Goal: Obtain resource: Download file/media

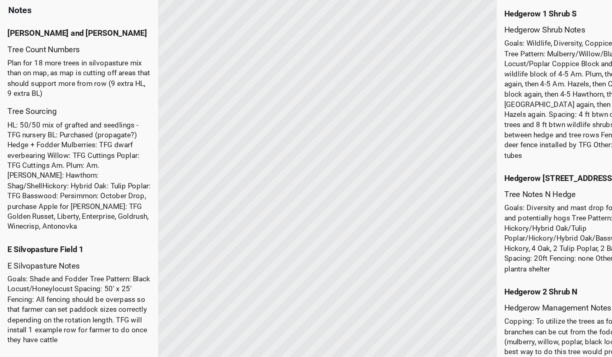
scroll to position [658, 0]
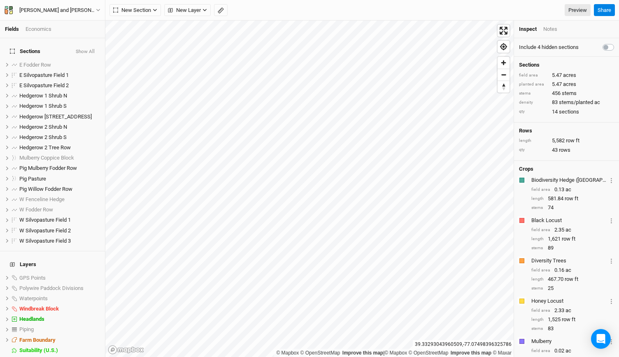
scroll to position [24, 0]
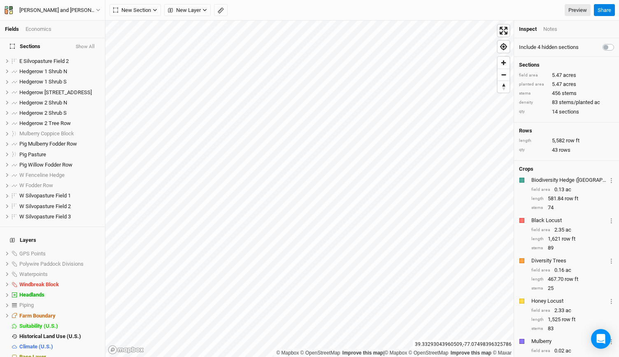
click at [552, 28] on div "Notes" at bounding box center [550, 28] width 14 height 7
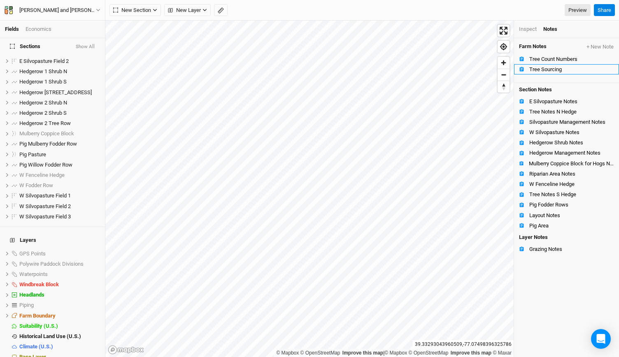
click at [547, 67] on div "Tree Sourcing" at bounding box center [571, 69] width 85 height 7
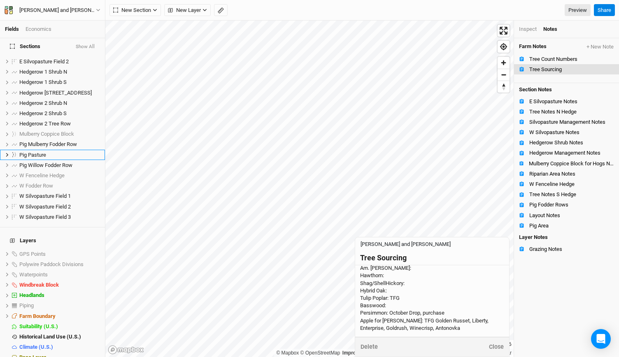
scroll to position [0, 0]
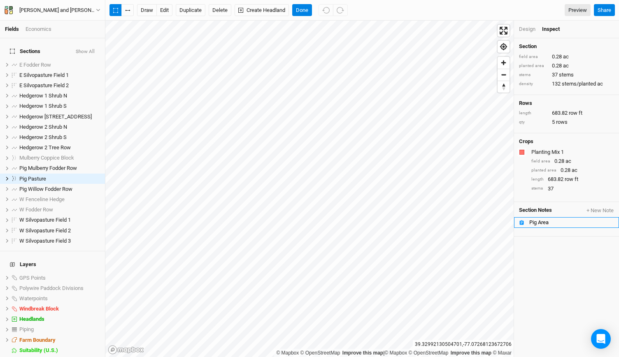
click at [542, 224] on div "Pig Area" at bounding box center [571, 222] width 85 height 7
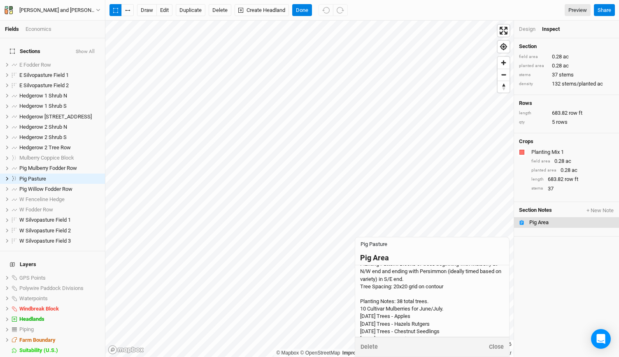
scroll to position [26, 0]
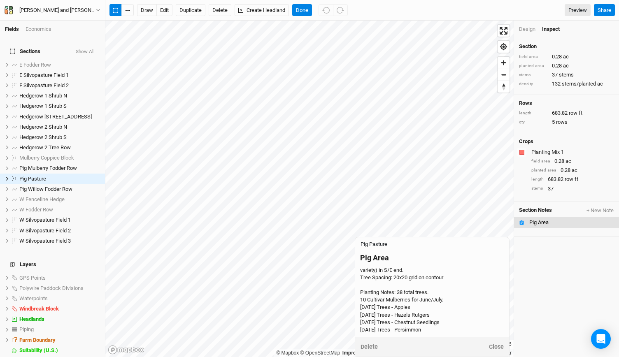
drag, startPoint x: 399, startPoint y: 310, endPoint x: 415, endPoint y: 307, distance: 16.2
click at [415, 307] on div "Goals: Fodder and shade for hogs from June-November Planting Pattern: Blocks of…" at bounding box center [432, 311] width 144 height 134
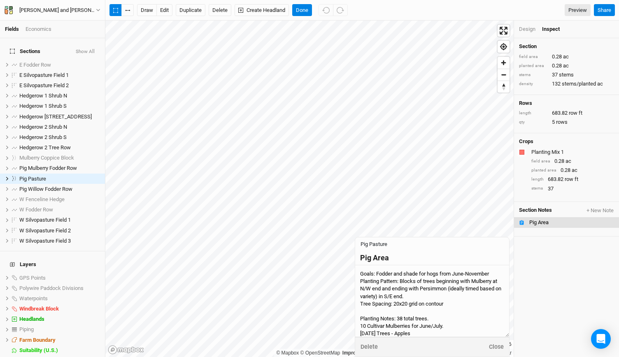
scroll to position [0, 0]
click at [415, 307] on textarea "Goals: Fodder and shade for hogs from June-November Planting Pattern: Blocks of…" at bounding box center [432, 301] width 154 height 72
click at [49, 114] on span "Hedgerow [STREET_ADDRESS]" at bounding box center [55, 117] width 72 height 6
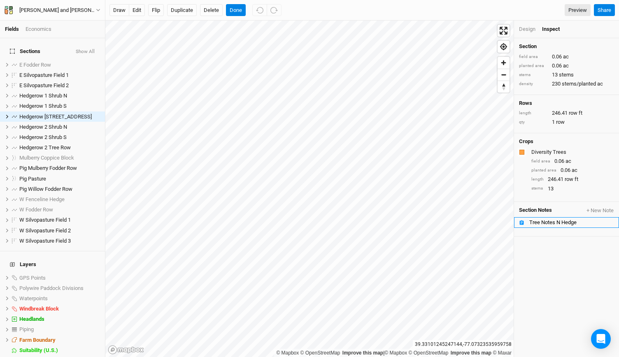
click at [556, 219] on div "Tree Notes N Hedge" at bounding box center [571, 222] width 85 height 7
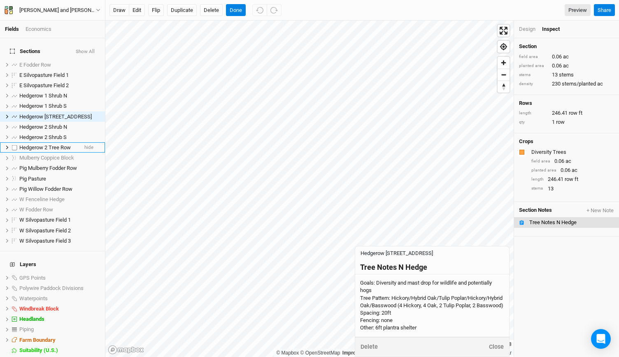
click at [58, 144] on span "Hedgerow 2 Tree Row" at bounding box center [44, 147] width 51 height 6
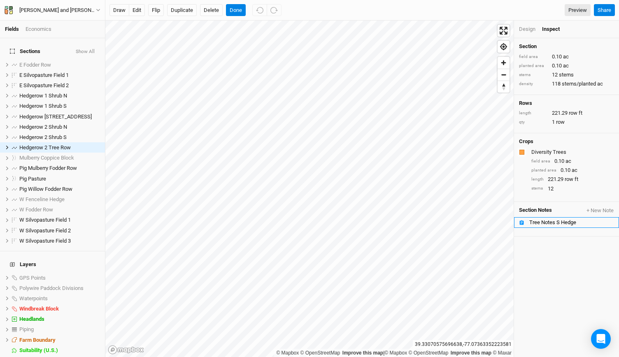
click at [547, 222] on div "Tree Notes S Hedge" at bounding box center [571, 222] width 85 height 7
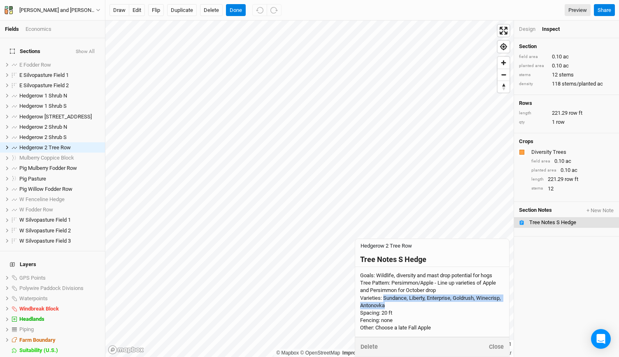
drag, startPoint x: 383, startPoint y: 300, endPoint x: 389, endPoint y: 304, distance: 6.8
click at [389, 304] on div "Goals: Wildlife, diversity and mast drop potential for hogs Tree Pattern: Persi…" at bounding box center [432, 302] width 144 height 60
click at [389, 304] on textarea "Goals: Wildlife, diversity and mast drop potential for hogs Tree Pattern: Persi…" at bounding box center [432, 302] width 154 height 70
drag, startPoint x: 382, startPoint y: 301, endPoint x: 386, endPoint y: 306, distance: 5.8
click at [386, 306] on textarea "Goals: Wildlife, diversity and mast drop potential for hogs Tree Pattern: Persi…" at bounding box center [432, 302] width 154 height 70
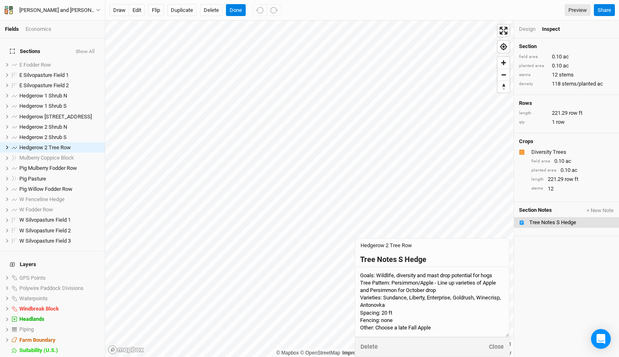
click at [386, 306] on textarea "Goals: Wildlife, diversity and mast drop potential for hogs Tree Pattern: Persi…" at bounding box center [432, 302] width 154 height 70
click at [525, 37] on div "Design Inspect" at bounding box center [566, 30] width 105 height 18
click at [230, 12] on button "Done" at bounding box center [236, 10] width 20 height 12
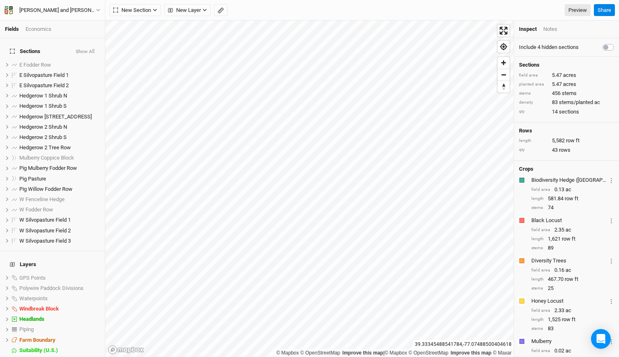
click at [551, 30] on div "Notes" at bounding box center [550, 28] width 14 height 7
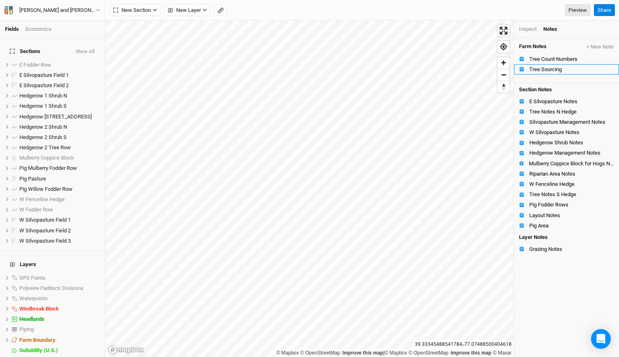
click at [542, 71] on div "Tree Sourcing" at bounding box center [571, 69] width 85 height 7
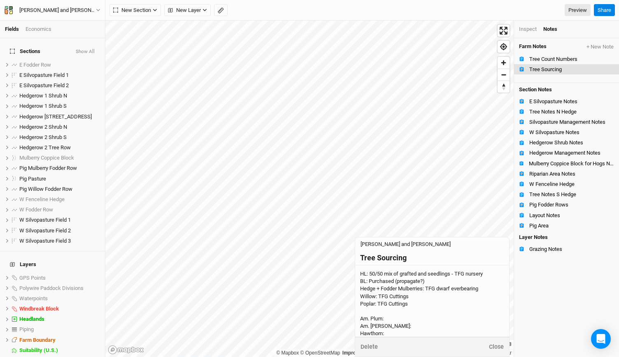
scroll to position [58, 0]
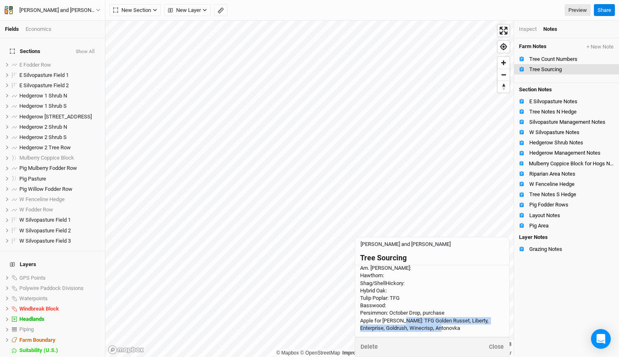
drag, startPoint x: 404, startPoint y: 320, endPoint x: 463, endPoint y: 329, distance: 59.4
click at [463, 329] on div "HL: 50/50 mix of grafted and seedlings - TFG nursery BL: Purchased (propagate?)…" at bounding box center [432, 272] width 144 height 120
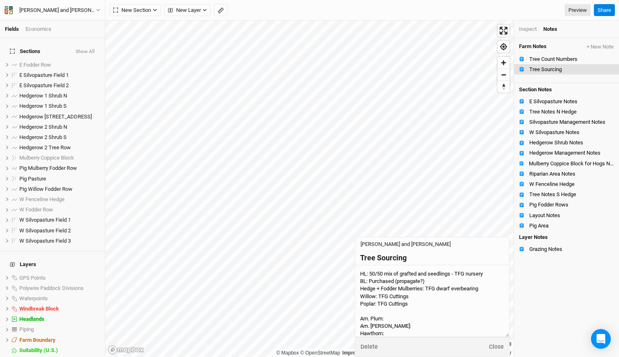
scroll to position [65, 0]
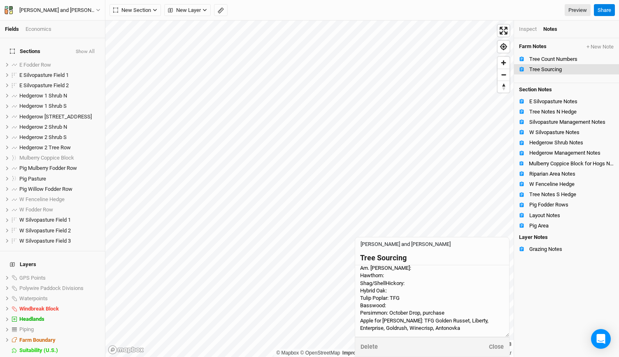
drag, startPoint x: 403, startPoint y: 314, endPoint x: 436, endPoint y: 320, distance: 33.0
click at [436, 320] on textarea "HL: 50/50 mix of grafted and seedlings - TFG nursery BL: Purchased (propagate?)…" at bounding box center [432, 301] width 154 height 72
click at [447, 322] on textarea "HL: 50/50 mix of grafted and seedlings - TFG nursery BL: Purchased (propagate?)…" at bounding box center [432, 301] width 154 height 72
click at [59, 144] on span "Hedgerow 2 Tree Row" at bounding box center [44, 147] width 51 height 6
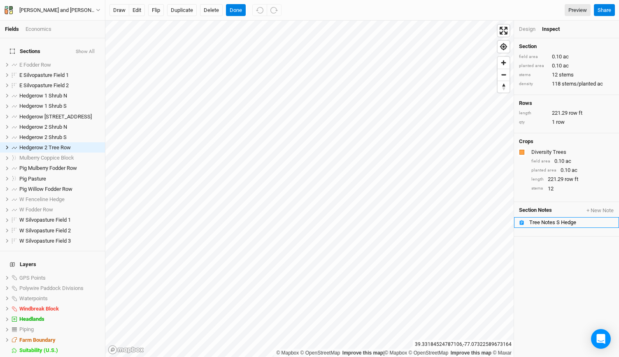
click at [545, 221] on div "Tree Notes S Hedge" at bounding box center [571, 222] width 85 height 7
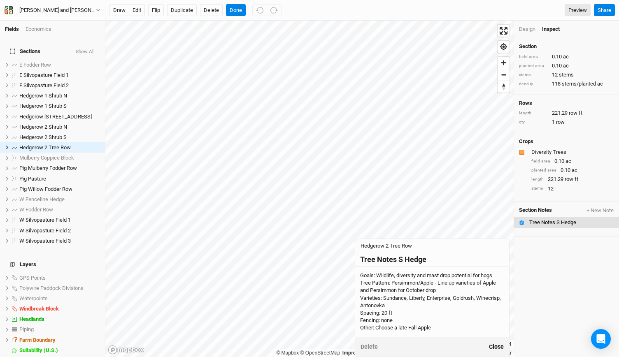
click at [491, 343] on button "Close" at bounding box center [496, 346] width 16 height 9
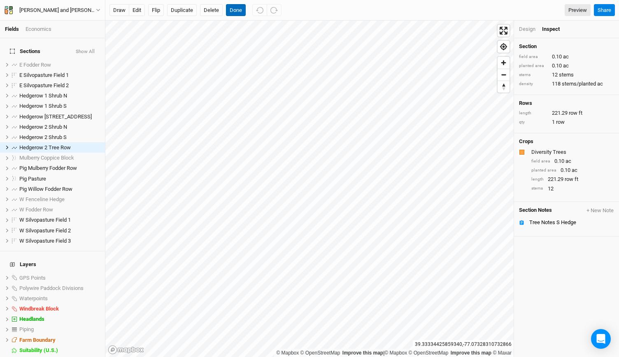
click at [242, 9] on button "Done" at bounding box center [236, 10] width 20 height 12
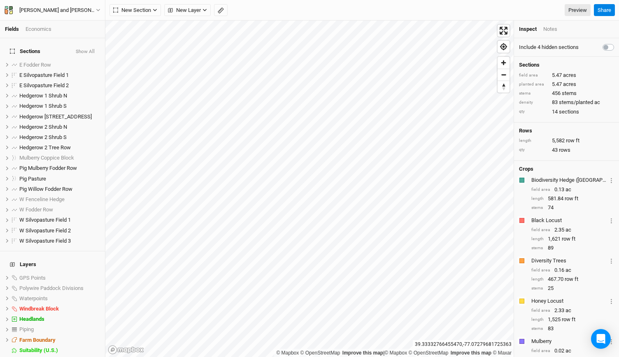
click at [543, 29] on div "Notes" at bounding box center [550, 28] width 14 height 7
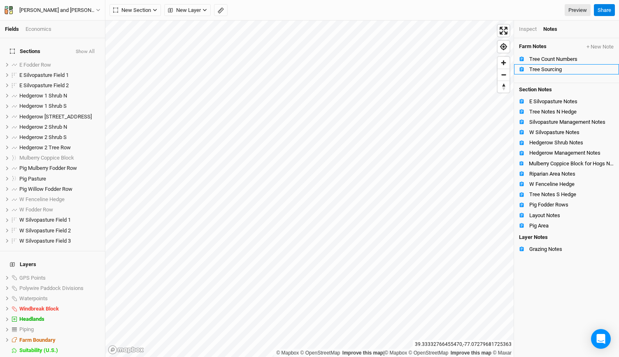
click at [539, 70] on div "Tree Sourcing" at bounding box center [571, 69] width 85 height 7
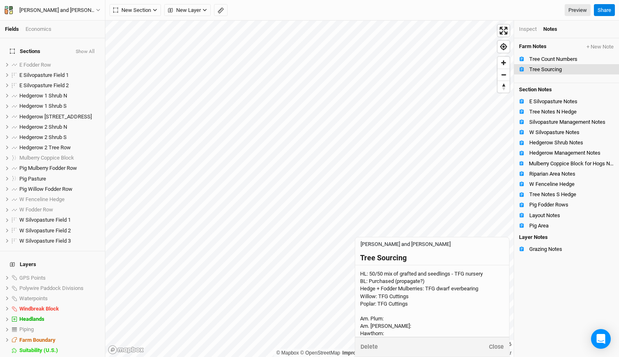
click at [413, 299] on div "HL: 50/50 mix of grafted and seedlings - TFG nursery BL: Purchased (propagate?)…" at bounding box center [432, 330] width 144 height 120
click at [413, 299] on textarea "HL: 50/50 mix of grafted and seedlings - TFG nursery BL: Purchased (propagate?)…" at bounding box center [432, 301] width 154 height 72
drag, startPoint x: 426, startPoint y: 281, endPoint x: 368, endPoint y: 282, distance: 57.6
click at [368, 282] on textarea "HL: 50/50 mix of grafted and seedlings - TFG nursery BL: Purchased (propagate?)…" at bounding box center [432, 301] width 154 height 72
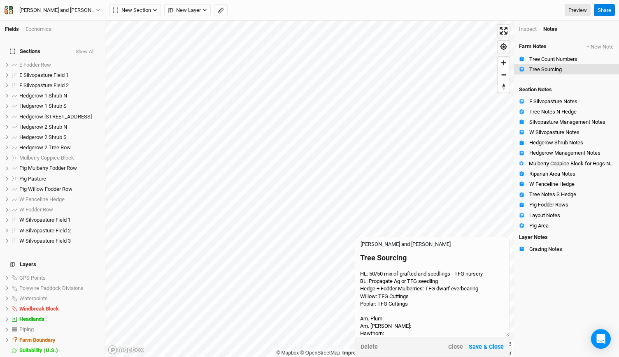
click at [397, 319] on textarea "HL: 50/50 mix of grafted and seedlings - TFG nursery BL: Propagate Ag or TFG se…" at bounding box center [432, 301] width 154 height 72
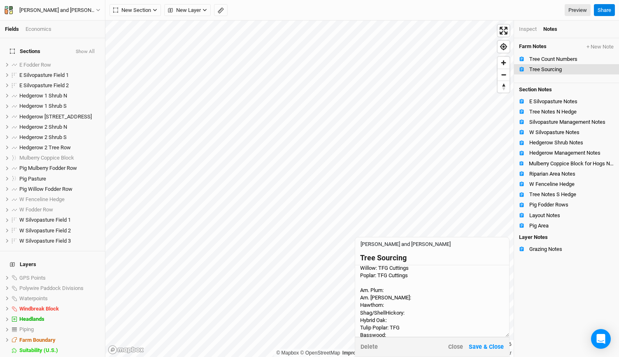
scroll to position [28, 0]
click at [390, 297] on textarea "HL: 50/50 mix of grafted and seedlings - TFG nursery BL: Propagate Ag or TFG se…" at bounding box center [432, 301] width 154 height 72
click at [389, 310] on textarea "HL: 50/50 mix of grafted and seedlings - TFG nursery BL: Propagate Ag or TFG se…" at bounding box center [432, 301] width 154 height 72
click at [389, 309] on textarea "HL: 50/50 mix of grafted and seedlings - TFG nursery BL: Propagate Ag or TFG se…" at bounding box center [432, 301] width 154 height 72
click at [412, 314] on textarea "HL: 50/50 mix of grafted and seedlings - TFG nursery BL: Propagate Ag or TFG se…" at bounding box center [432, 301] width 154 height 72
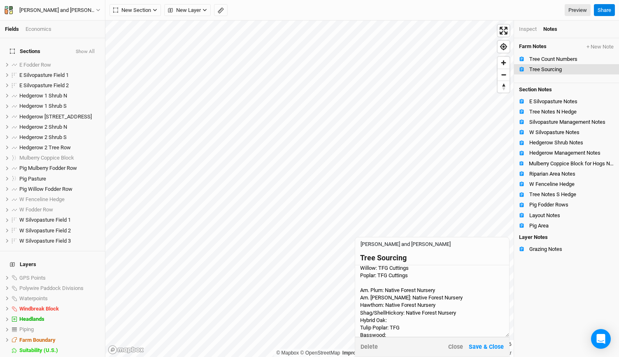
click at [399, 319] on textarea "HL: 50/50 mix of grafted and seedlings - TFG nursery BL: Propagate Ag or TFG se…" at bounding box center [432, 301] width 154 height 72
click at [461, 313] on textarea "HL: 50/50 mix of grafted and seedlings - TFG nursery BL: Propagate Ag or TFG se…" at bounding box center [432, 301] width 154 height 72
click at [449, 322] on textarea "HL: 50/50 mix of grafted and seedlings - TFG nursery BL: Propagate Ag or TFG se…" at bounding box center [432, 301] width 154 height 72
click at [418, 323] on textarea "HL: 50/50 mix of grafted and seedlings - TFG nursery BL: Propagate Ag or TFG se…" at bounding box center [432, 301] width 154 height 72
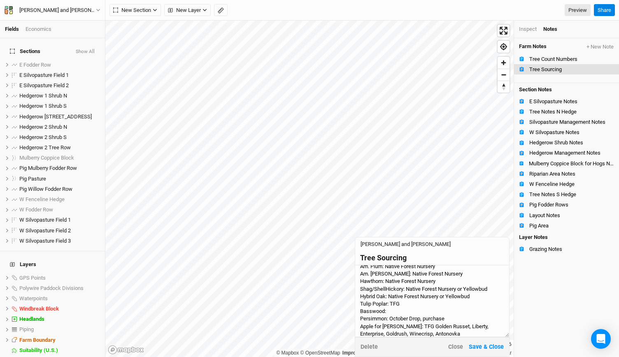
click at [406, 314] on textarea "HL: 50/50 mix of grafted and seedlings - TFG nursery BL: Propagate Ag or TFG se…" at bounding box center [432, 301] width 154 height 72
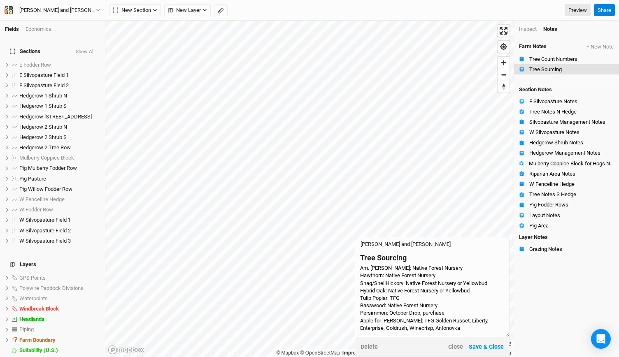
drag, startPoint x: 389, startPoint y: 306, endPoint x: 420, endPoint y: 306, distance: 30.8
click at [420, 306] on textarea "HL: 50/50 mix of grafted and seedlings - TFG nursery BL: Propagate Ag or TFG se…" at bounding box center [432, 301] width 154 height 72
click at [428, 308] on textarea "HL: 50/50 mix of grafted and seedlings - TFG nursery BL: Propagate Ag or TFG se…" at bounding box center [432, 301] width 154 height 72
click at [445, 308] on textarea "HL: 50/50 mix of grafted and seedlings - TFG nursery BL: Propagate Ag or TFG se…" at bounding box center [432, 301] width 154 height 72
click at [460, 308] on textarea "HL: 50/50 mix of grafted and seedlings - TFG nursery BL: Propagate Ag or TFG se…" at bounding box center [432, 301] width 154 height 72
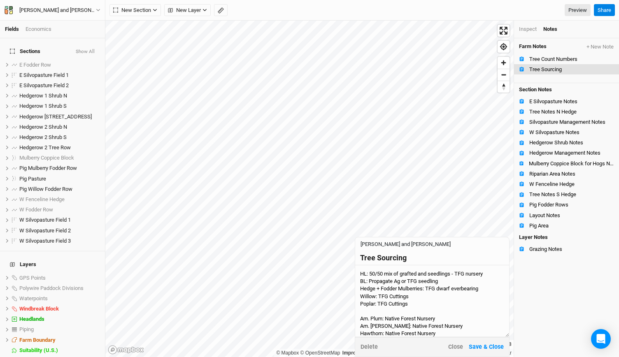
scroll to position [73, 0]
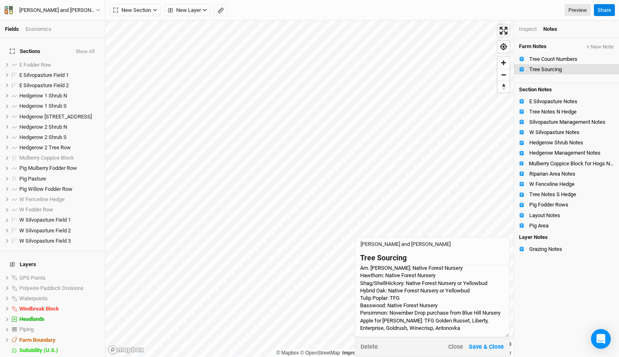
click at [438, 322] on textarea "HL: 50/50 mix of grafted and seedlings - TFG nursery BL: Propagate Ag or TFG se…" at bounding box center [432, 301] width 154 height 72
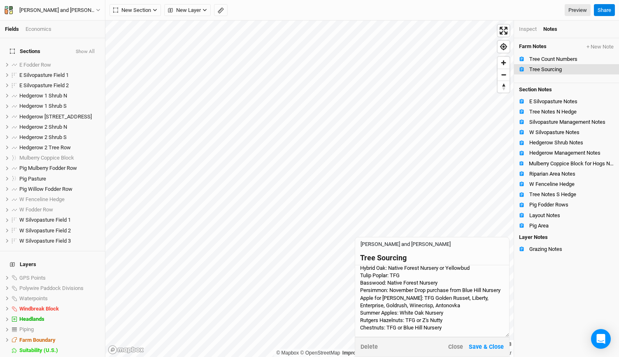
scroll to position [95, 0]
type textarea "HL: 50/50 mix of grafted and seedlings - TFG nursery BL: Propagate Ag or TFG se…"
click at [92, 6] on button "[PERSON_NAME] and [PERSON_NAME]" at bounding box center [52, 10] width 97 height 9
click at [79, 19] on button "Back" at bounding box center [68, 23] width 65 height 11
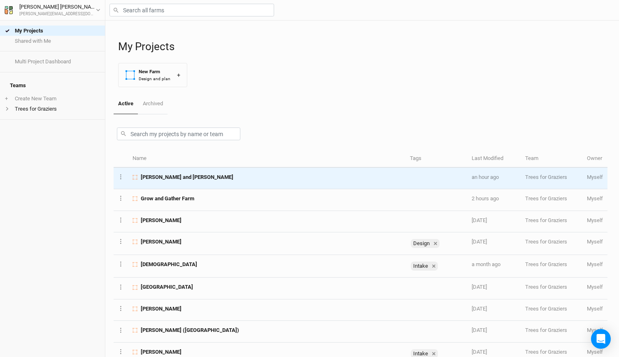
click at [182, 176] on span "[PERSON_NAME] and [PERSON_NAME]" at bounding box center [187, 177] width 93 height 7
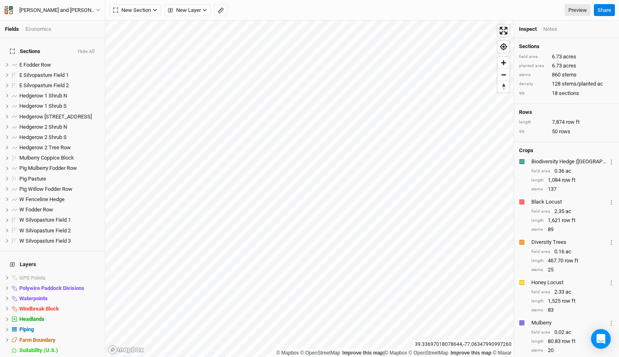
click at [542, 29] on li "Inspect" at bounding box center [531, 28] width 24 height 7
click at [587, 3] on div "New Section Grid Line Keyline Beta Upload New Layer Custom Contours Roads Utili…" at bounding box center [361, 10] width 513 height 21
click at [580, 13] on link "Preview" at bounding box center [577, 10] width 26 height 12
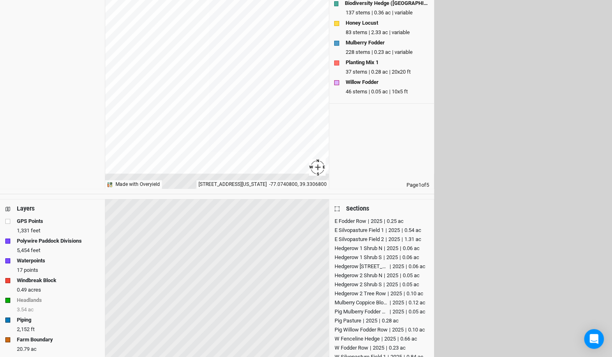
scroll to position [165, 0]
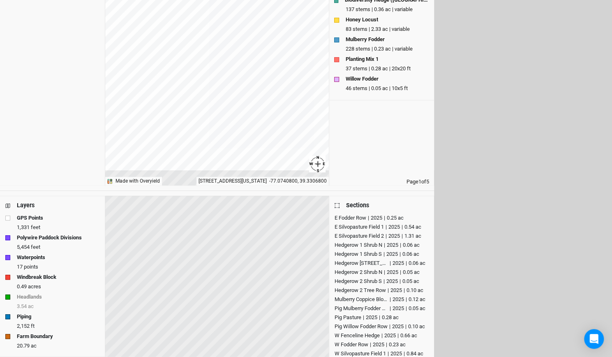
click at [84, 237] on div "Polywire Paddock Divisions" at bounding box center [52, 238] width 94 height 8
click at [35, 217] on strong "GPS Points" at bounding box center [30, 218] width 26 height 8
click at [28, 257] on strong "Waterpoints" at bounding box center [31, 257] width 28 height 8
click at [33, 277] on strong "Windbreak Block" at bounding box center [36, 277] width 39 height 8
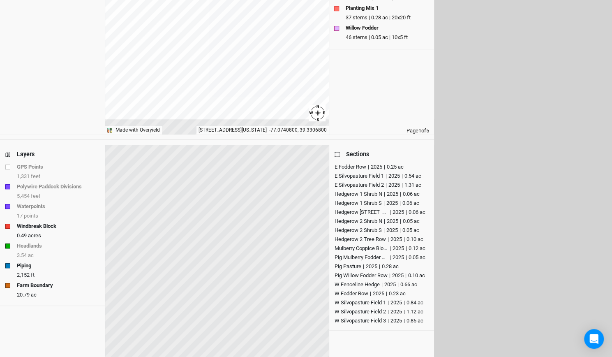
scroll to position [250, 0]
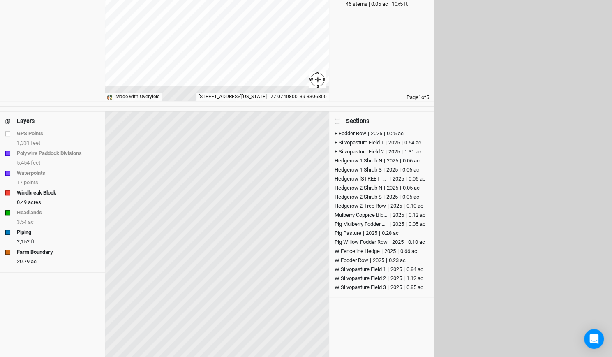
click at [25, 234] on strong "Piping" at bounding box center [24, 232] width 14 height 8
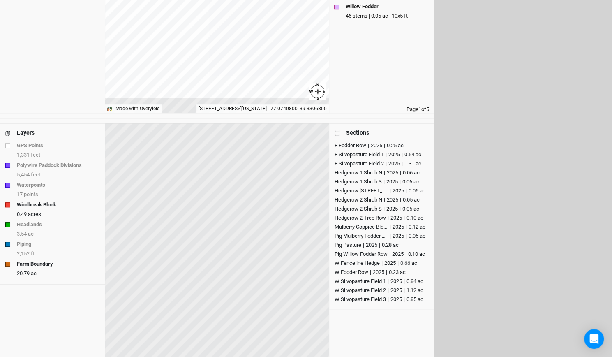
scroll to position [239, 0]
click at [394, 143] on div "| 2025 | 0.25 ac" at bounding box center [384, 145] width 37 height 8
click at [352, 269] on div "W Fodder Row" at bounding box center [352, 271] width 34 height 8
click at [352, 261] on div "W Fenceline Hedge" at bounding box center [357, 262] width 45 height 8
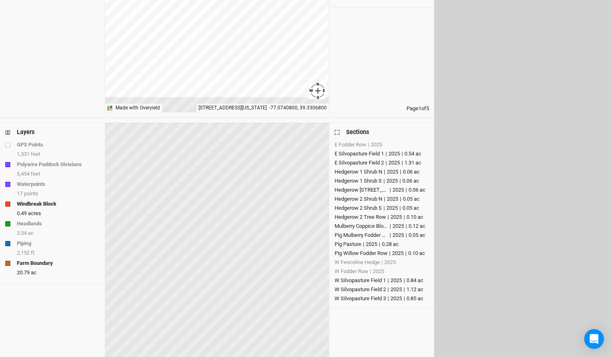
click at [352, 225] on div "Mulberry Coppice Block" at bounding box center [361, 226] width 53 height 8
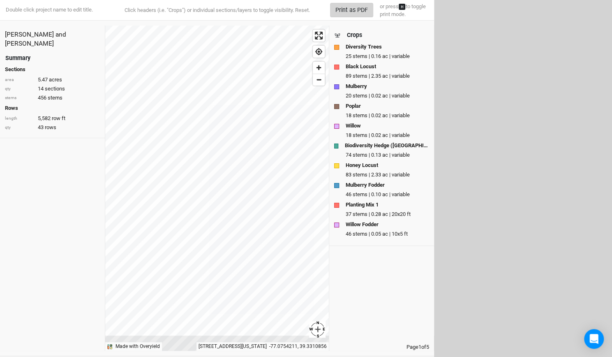
click at [357, 7] on button "Print as PDF" at bounding box center [351, 10] width 43 height 14
